Goal: Transaction & Acquisition: Obtain resource

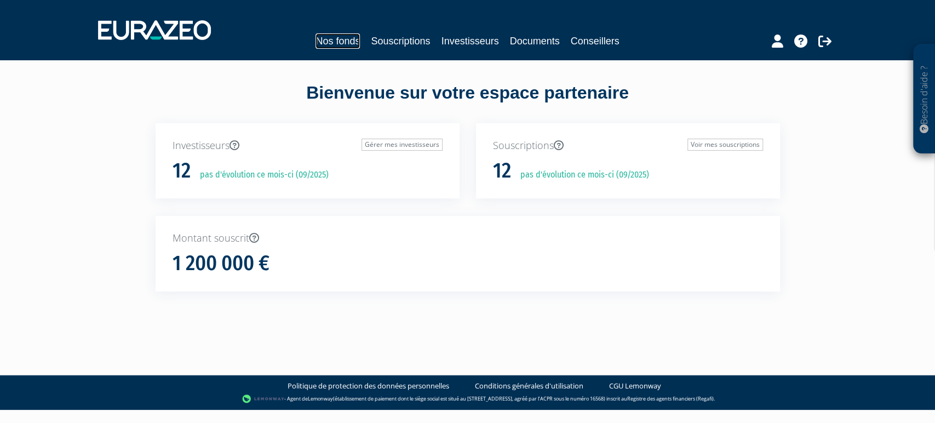
click at [315, 44] on link "Nos fonds" at bounding box center [337, 40] width 44 height 15
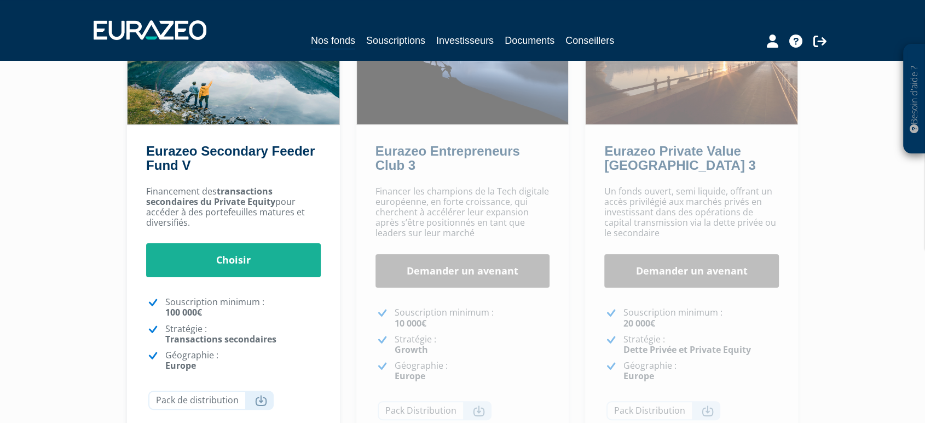
scroll to position [150, 0]
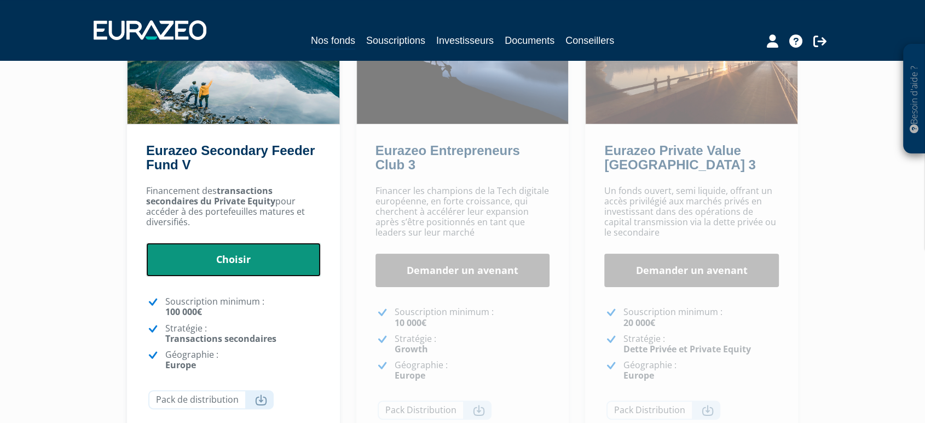
click at [258, 253] on link "Choisir" at bounding box center [233, 260] width 175 height 34
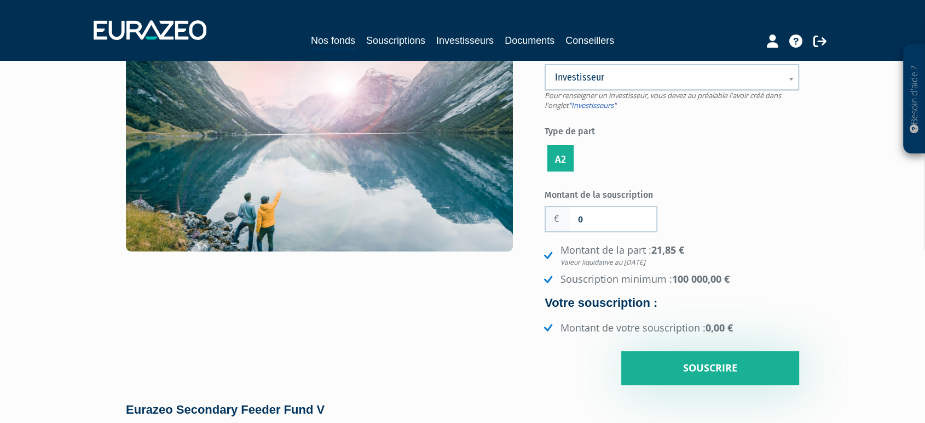
scroll to position [114, 0]
drag, startPoint x: 691, startPoint y: 243, endPoint x: 643, endPoint y: 249, distance: 47.5
click at [643, 249] on li "Montant de la part : 21,85 € Valeur liquidative au 30/06/2025" at bounding box center [671, 256] width 258 height 24
drag, startPoint x: 673, startPoint y: 280, endPoint x: 743, endPoint y: 274, distance: 70.3
click at [743, 274] on li "Souscription minimum : 100 000,00 €" at bounding box center [671, 280] width 258 height 14
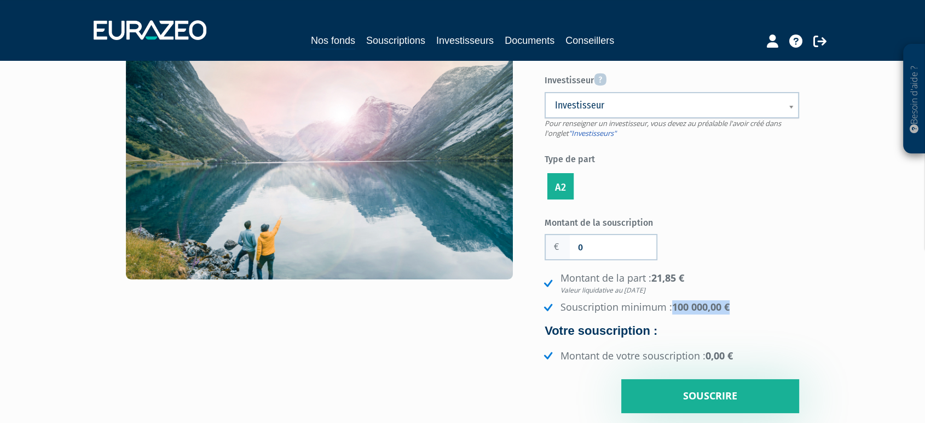
scroll to position [85, 0]
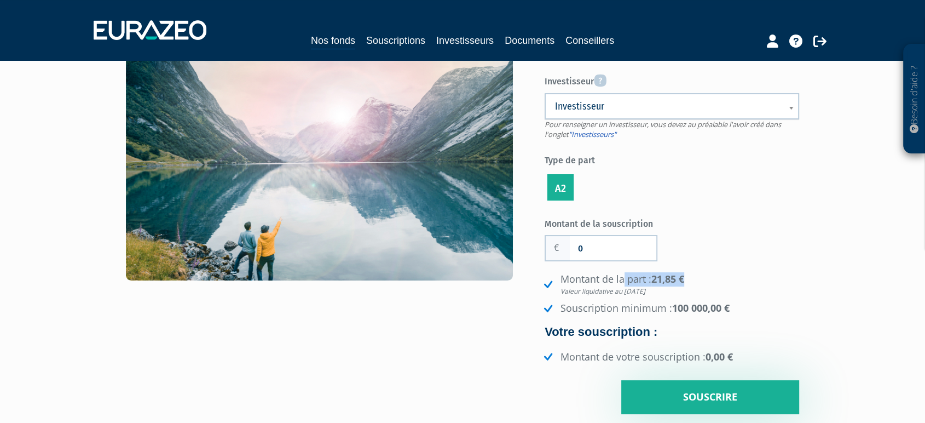
drag, startPoint x: 698, startPoint y: 280, endPoint x: 559, endPoint y: 281, distance: 139.1
click at [559, 281] on li "Montant de la part : 21,85 € Valeur liquidative au 30/06/2025" at bounding box center [671, 284] width 258 height 24
click at [599, 282] on li "Montant de la part : 21,85 € Valeur liquidative au 30/06/2025" at bounding box center [671, 284] width 258 height 24
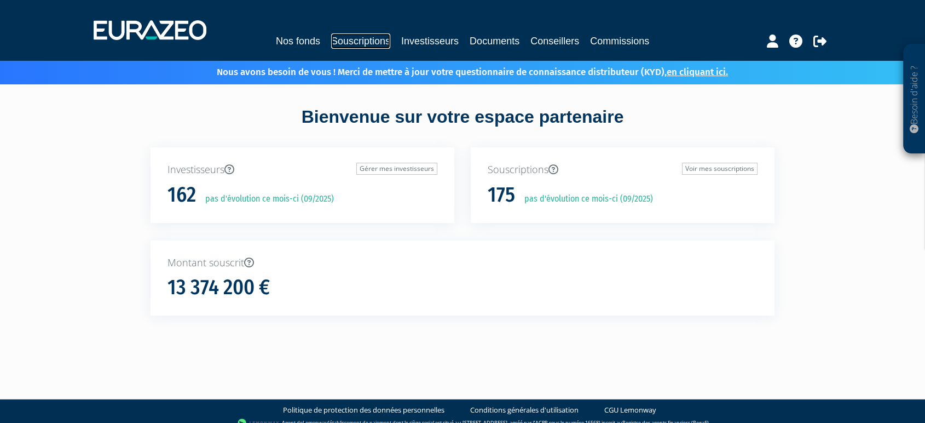
click at [364, 46] on link "Souscriptions" at bounding box center [360, 40] width 59 height 15
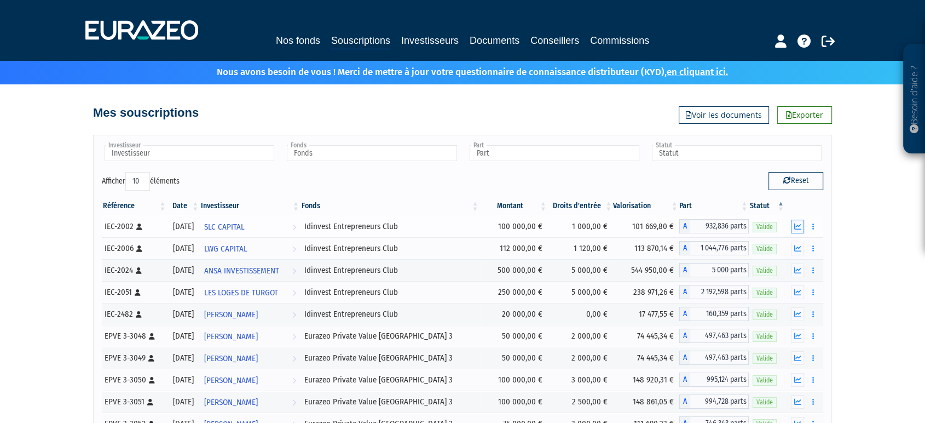
click at [800, 225] on icon "button" at bounding box center [798, 226] width 7 height 7
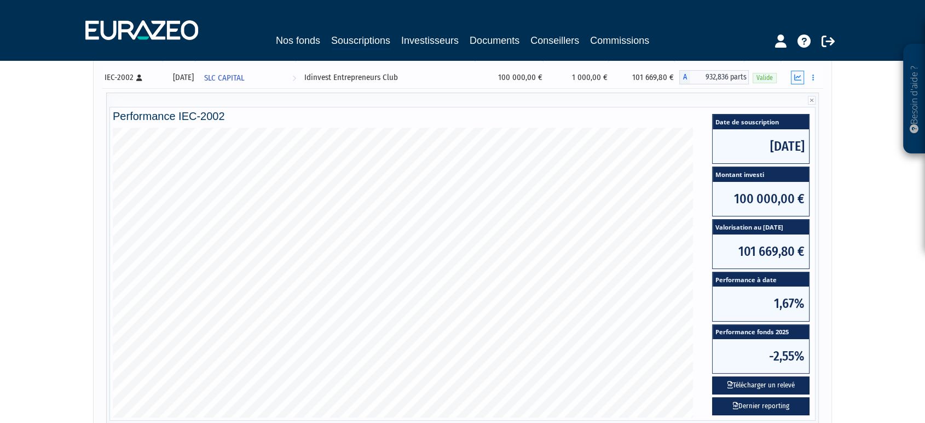
scroll to position [150, 0]
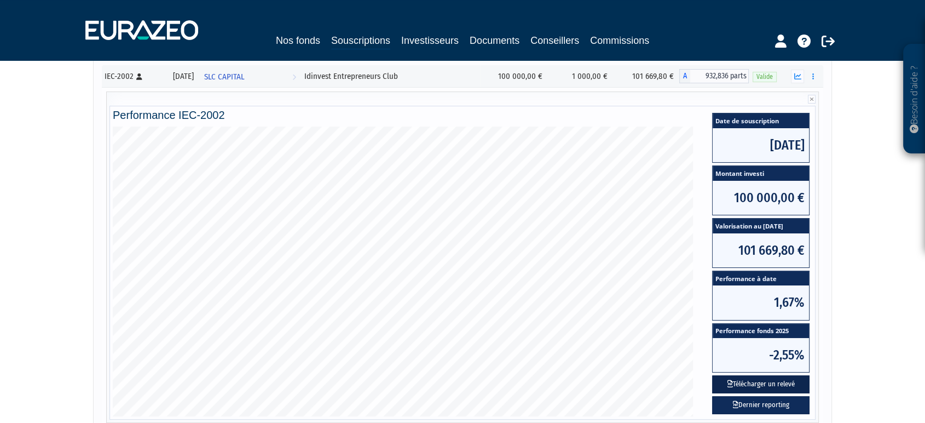
click at [767, 381] on button "Télécharger un relevé" at bounding box center [760, 384] width 97 height 18
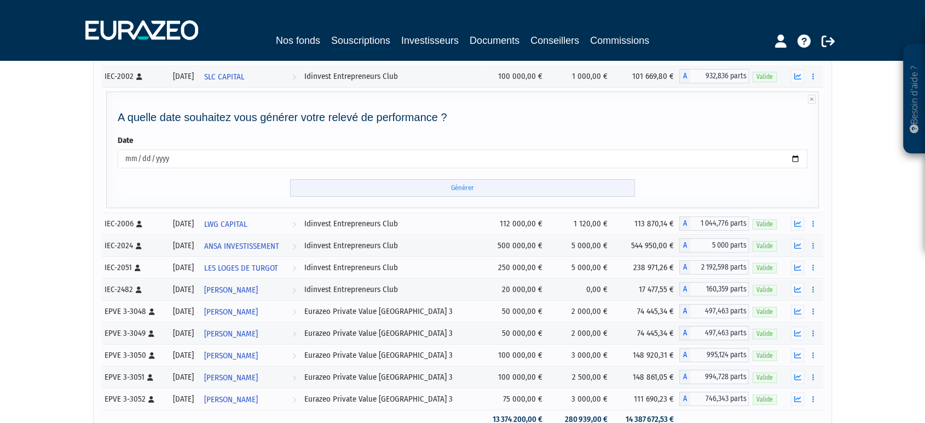
click at [476, 187] on input "Générer" at bounding box center [462, 188] width 345 height 18
